Goal: Information Seeking & Learning: Learn about a topic

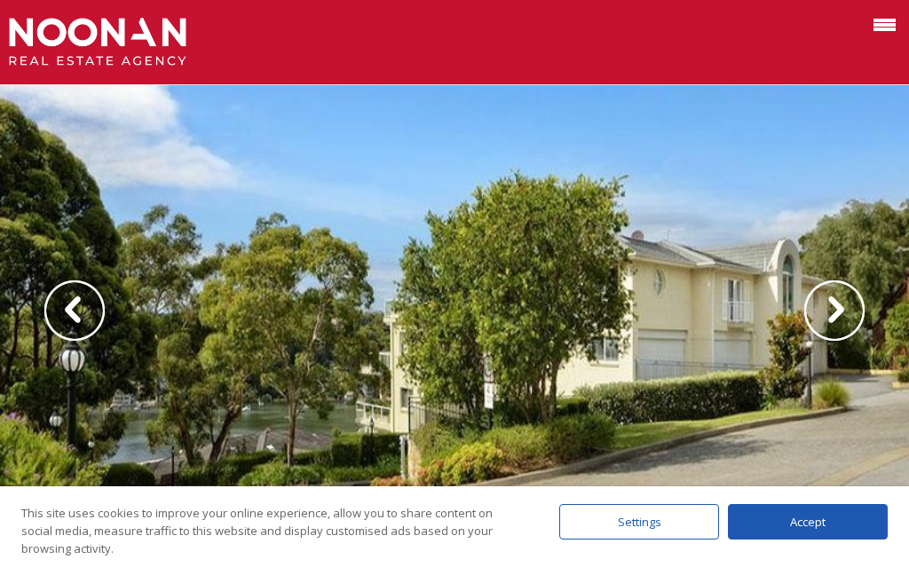
click at [835, 310] on img at bounding box center [834, 310] width 60 height 60
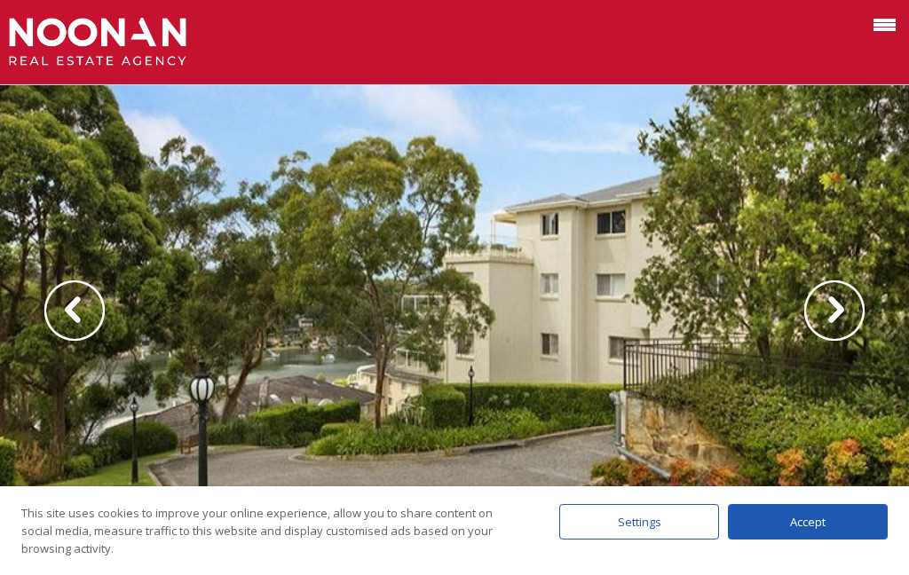
click at [842, 319] on img at bounding box center [834, 310] width 60 height 60
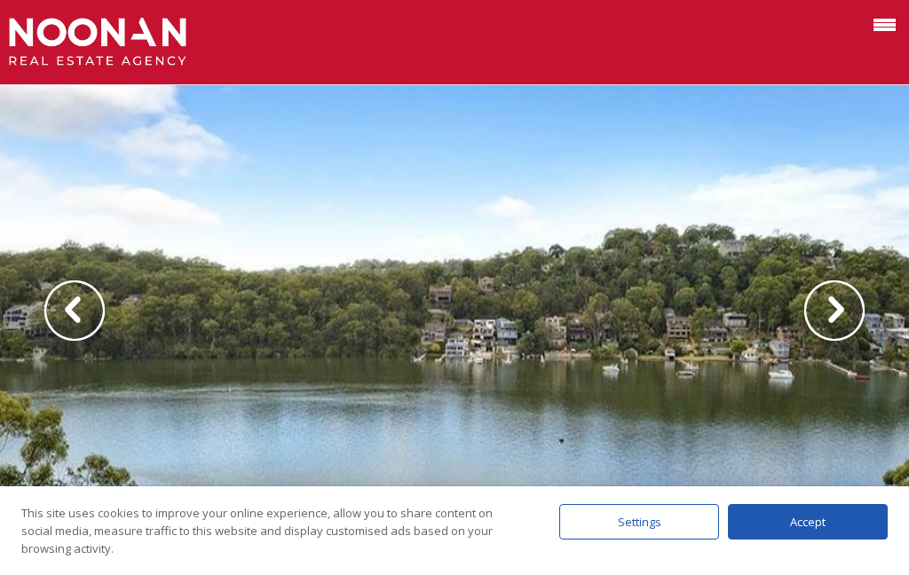
click at [848, 312] on img at bounding box center [834, 310] width 60 height 60
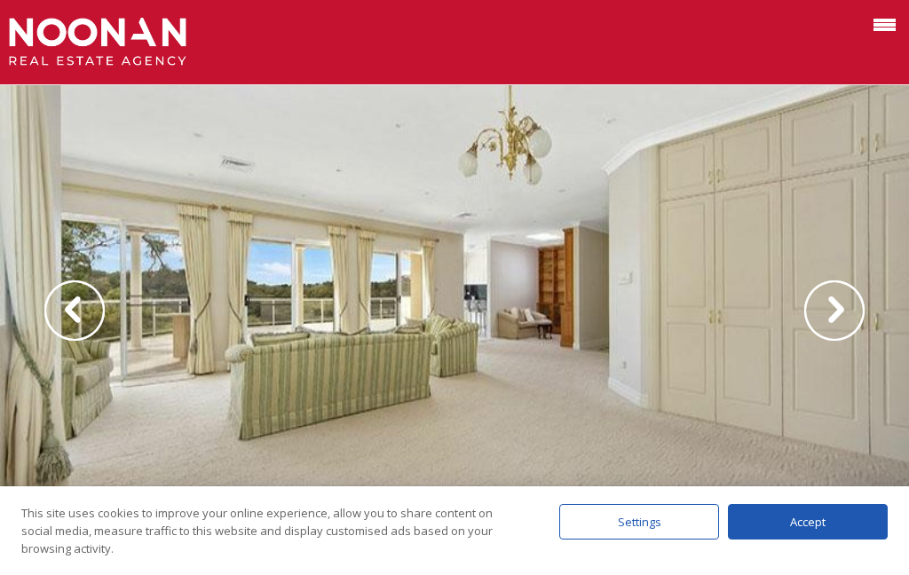
click at [842, 328] on img at bounding box center [834, 310] width 60 height 60
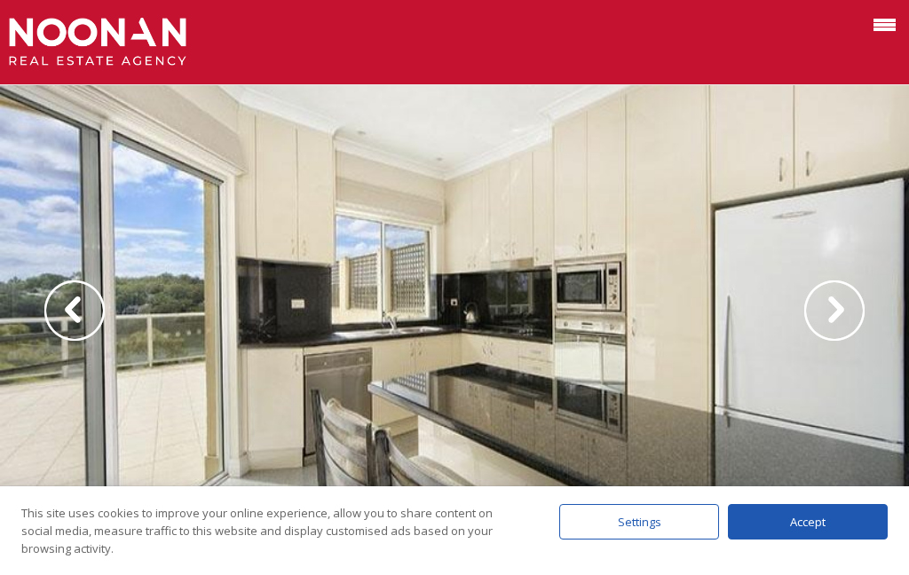
click at [838, 320] on img at bounding box center [834, 310] width 60 height 60
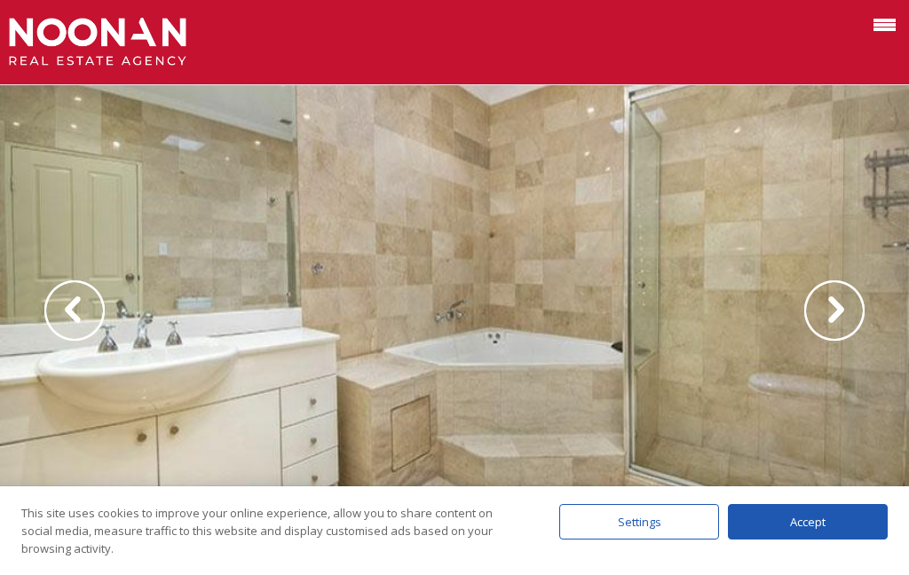
click at [835, 315] on img at bounding box center [834, 310] width 60 height 60
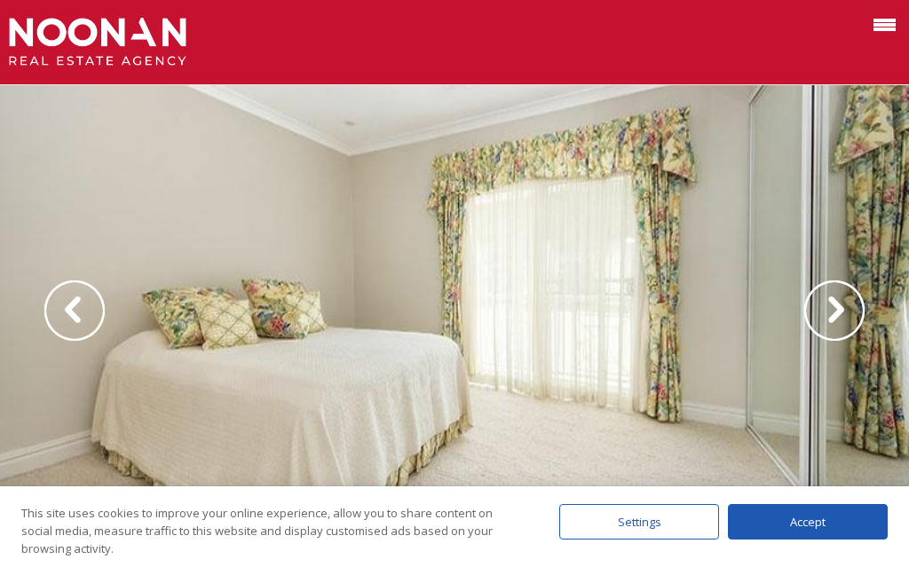
click at [833, 316] on img at bounding box center [834, 310] width 60 height 60
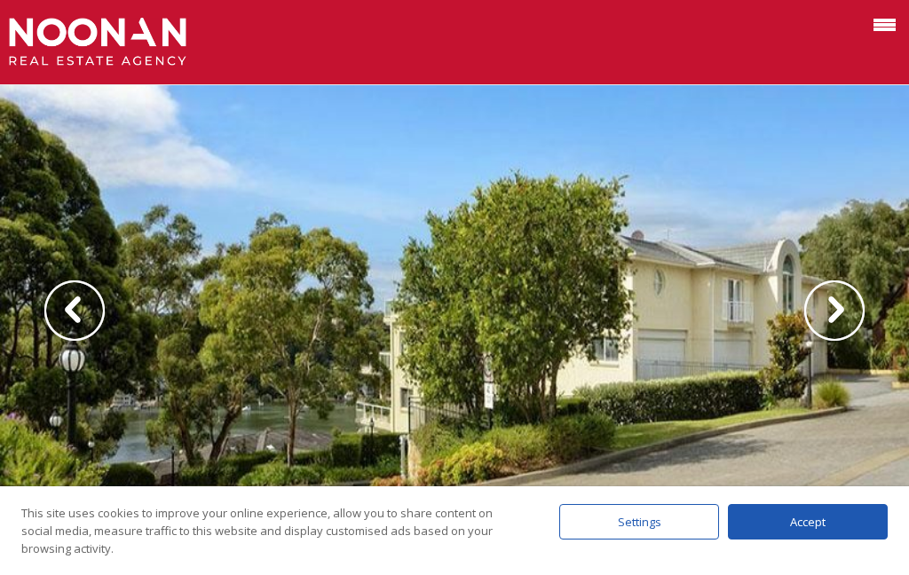
click at [836, 314] on img at bounding box center [834, 310] width 60 height 60
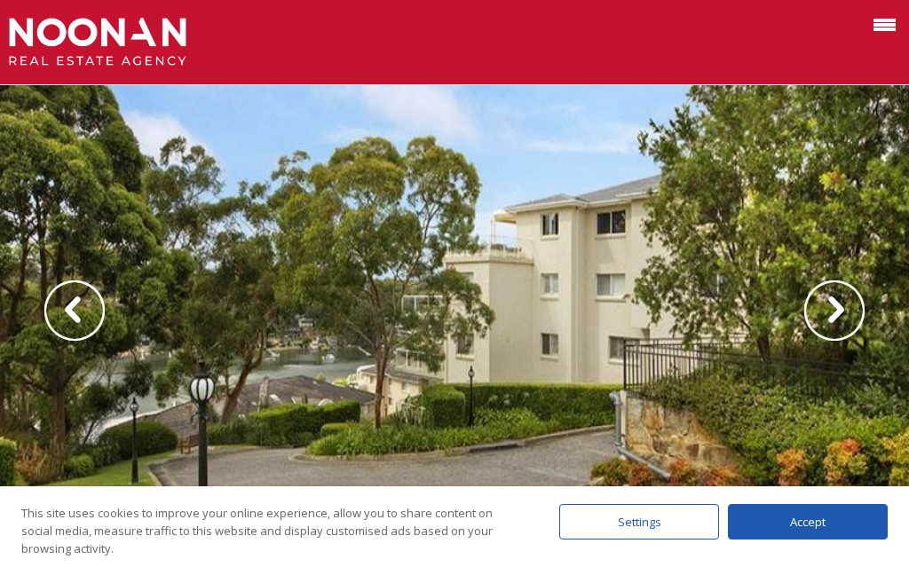
click at [827, 319] on img at bounding box center [834, 310] width 60 height 60
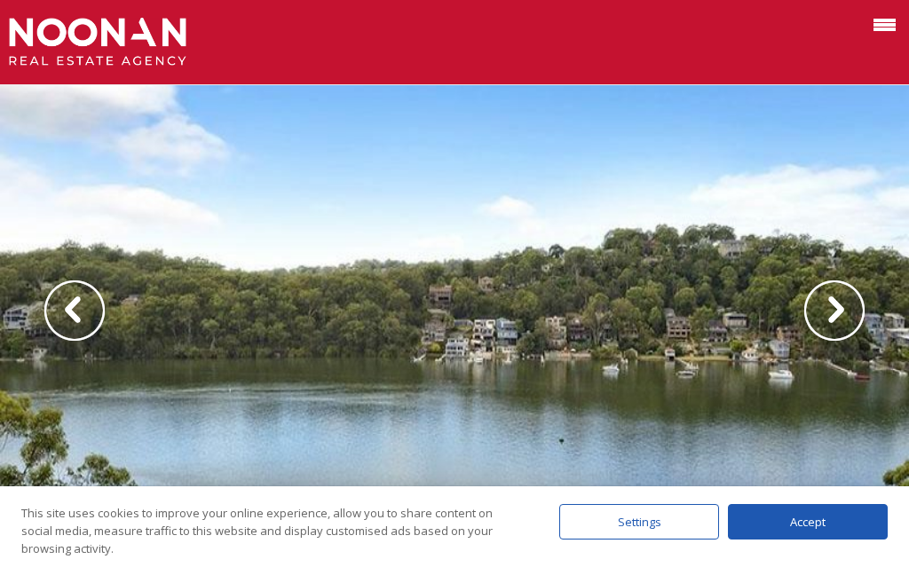
click at [825, 310] on img at bounding box center [834, 310] width 60 height 60
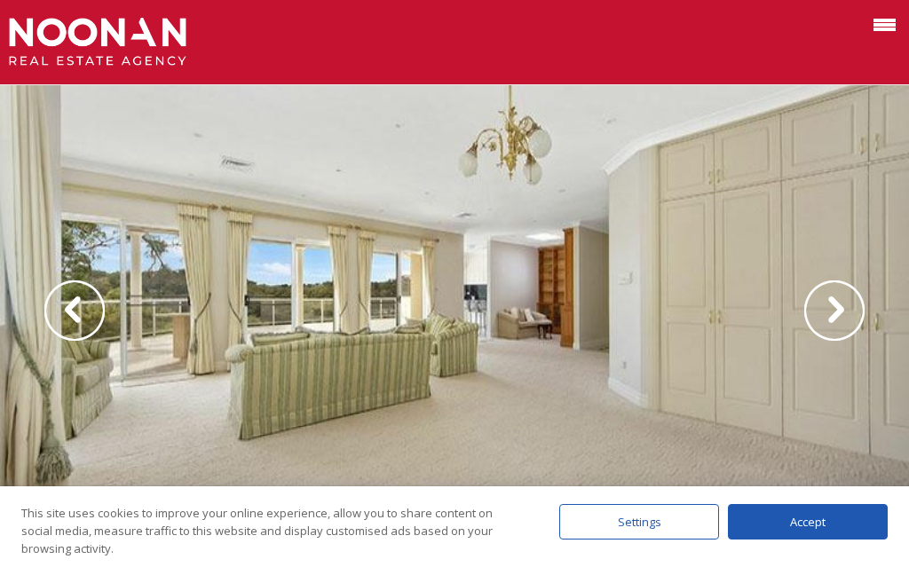
click at [840, 314] on img at bounding box center [834, 310] width 60 height 60
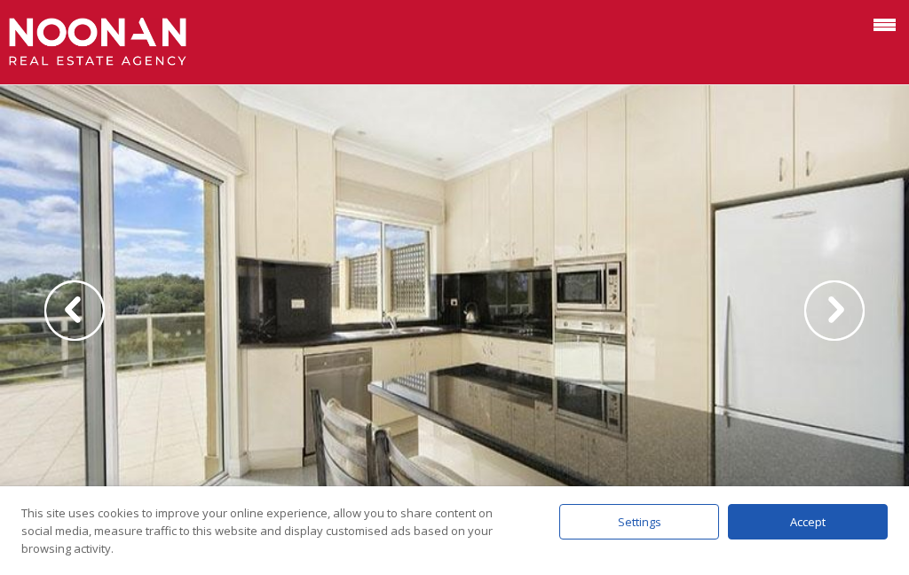
click at [850, 320] on img at bounding box center [834, 310] width 60 height 60
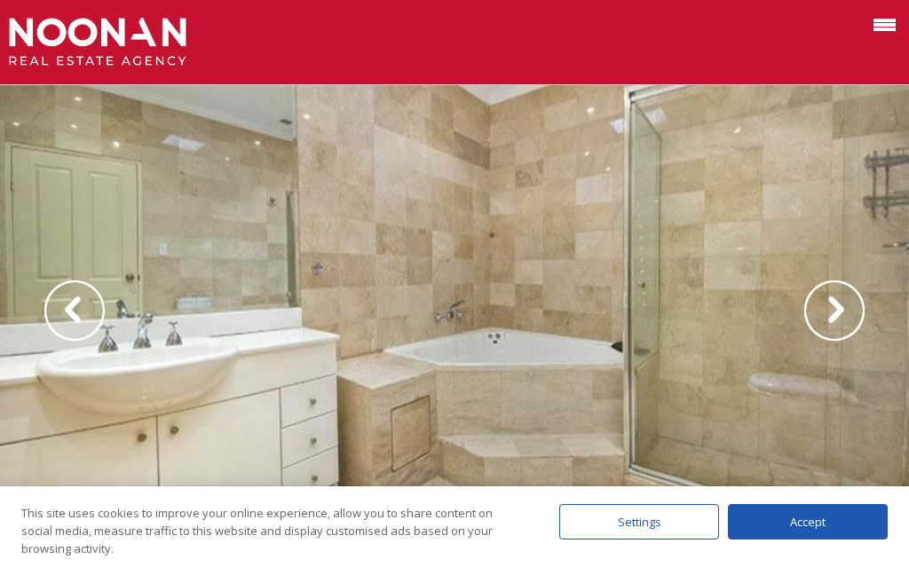
click at [855, 315] on img at bounding box center [834, 310] width 60 height 60
